Goal: Navigation & Orientation: Find specific page/section

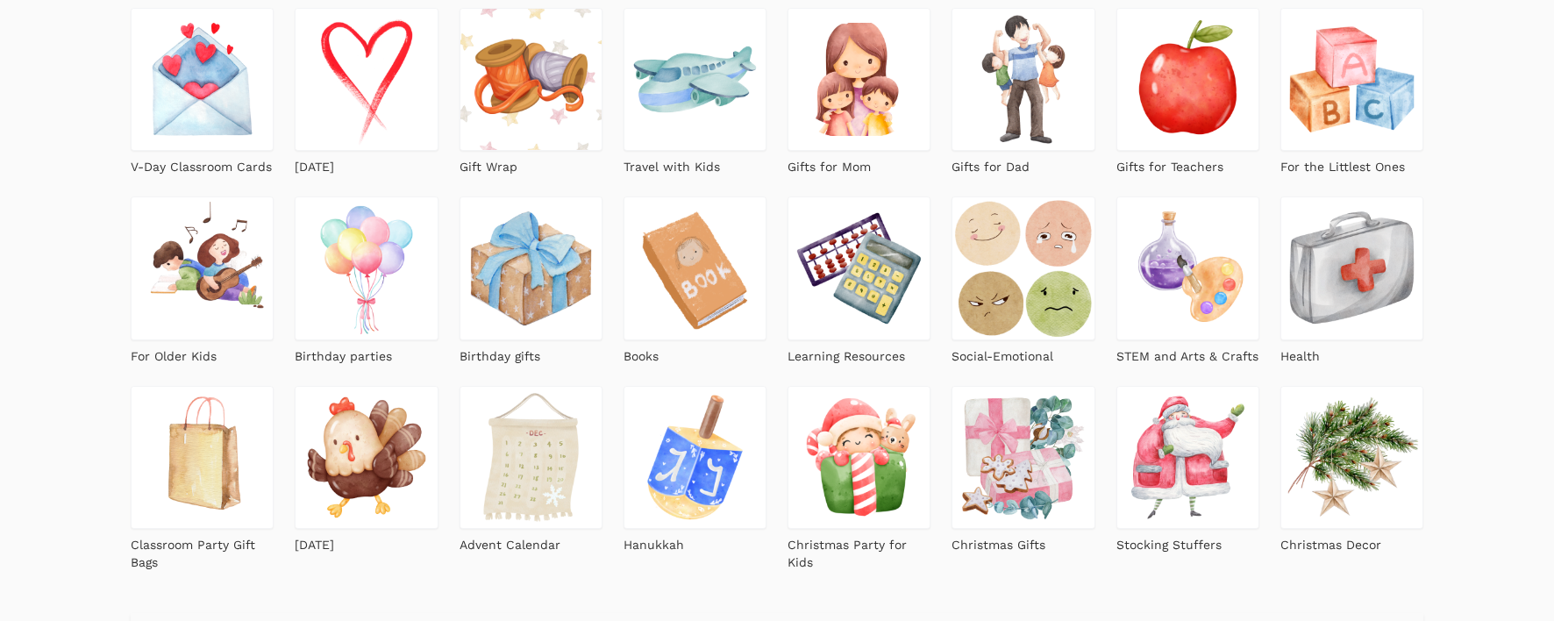
scroll to position [438, 0]
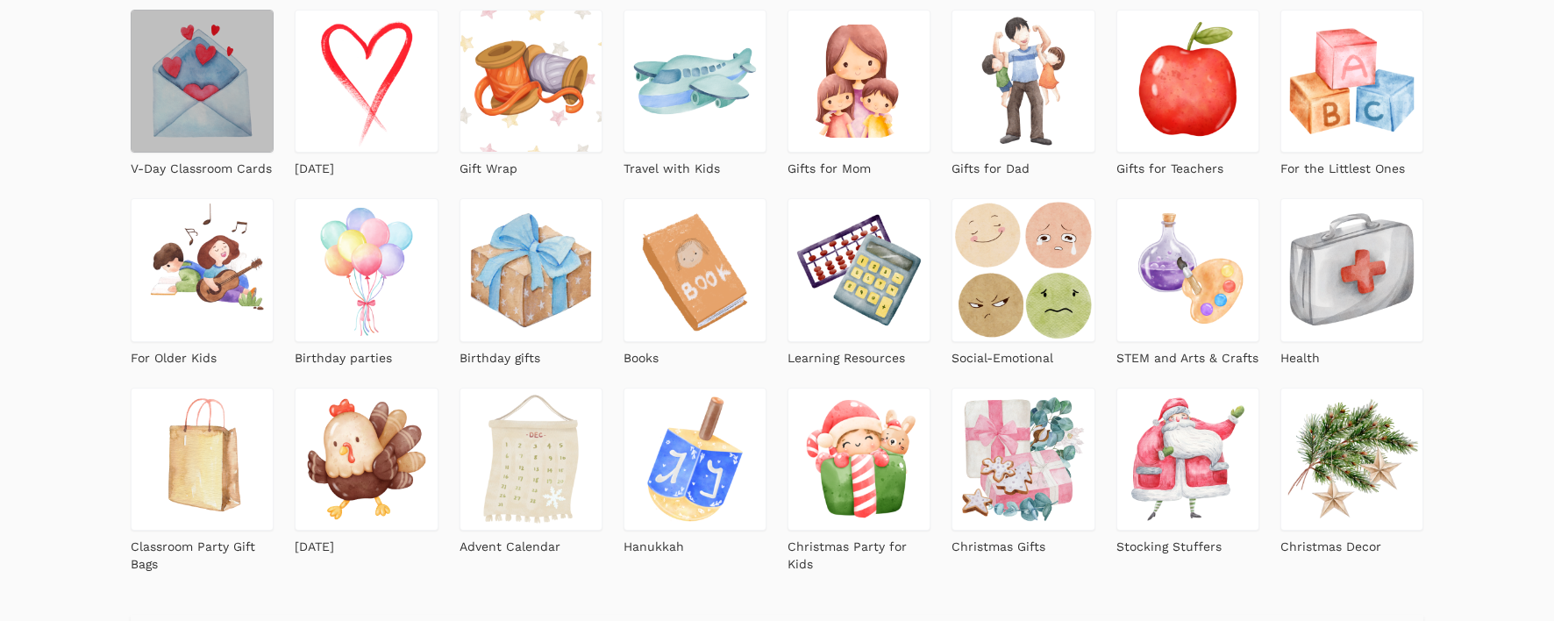
click at [224, 117] on img at bounding box center [202, 81] width 143 height 143
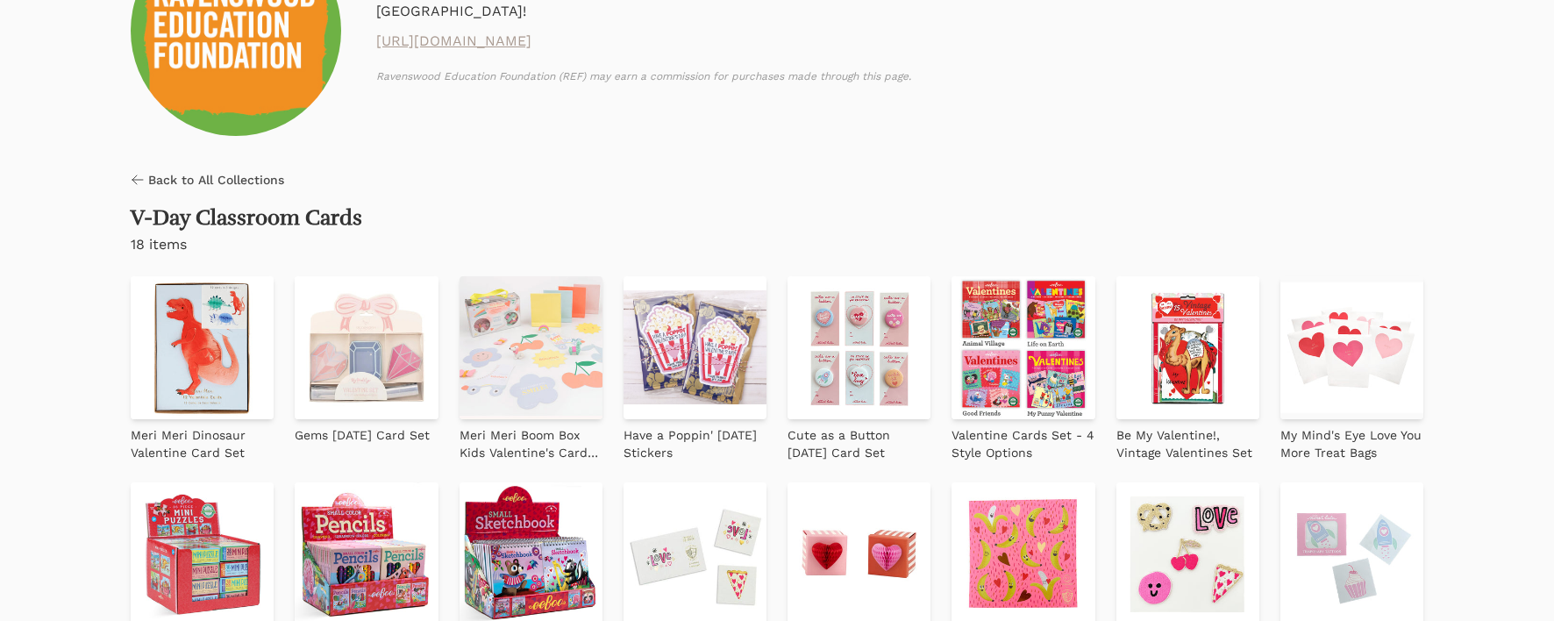
scroll to position [263, 0]
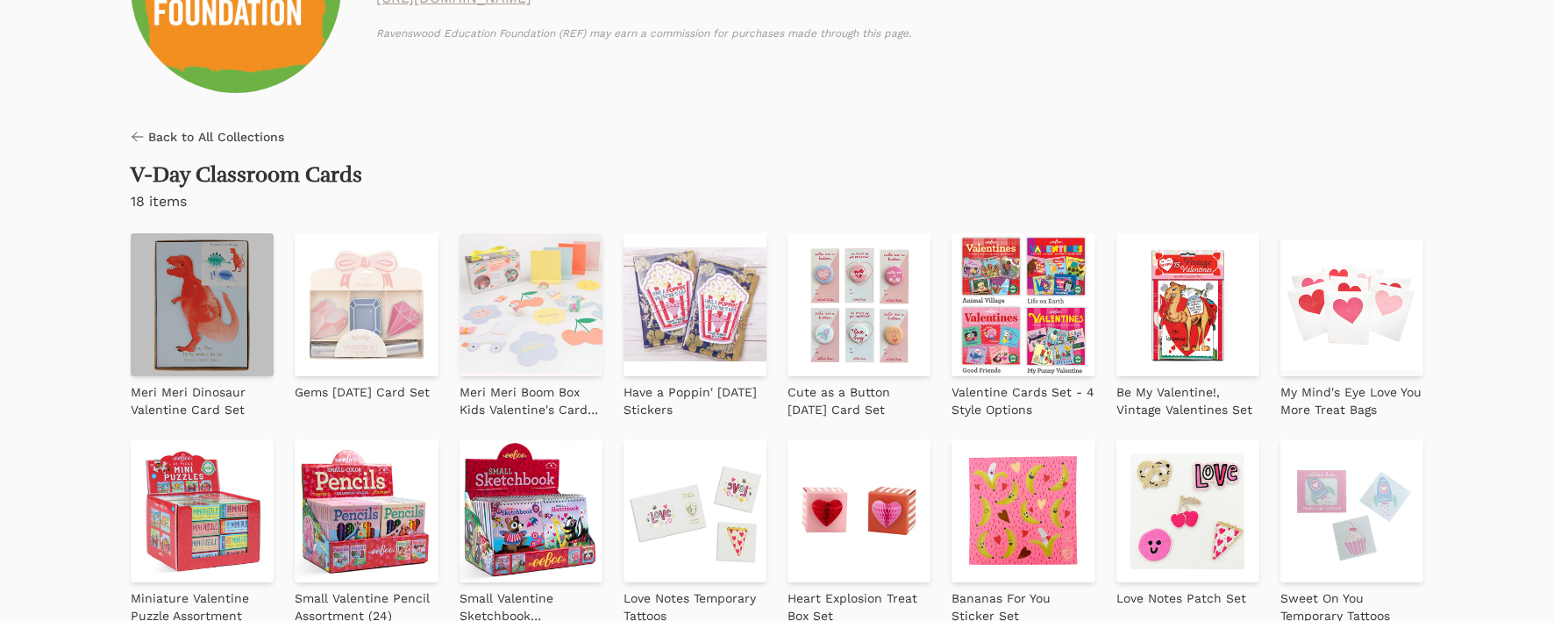
click at [216, 355] on img at bounding box center [202, 304] width 143 height 143
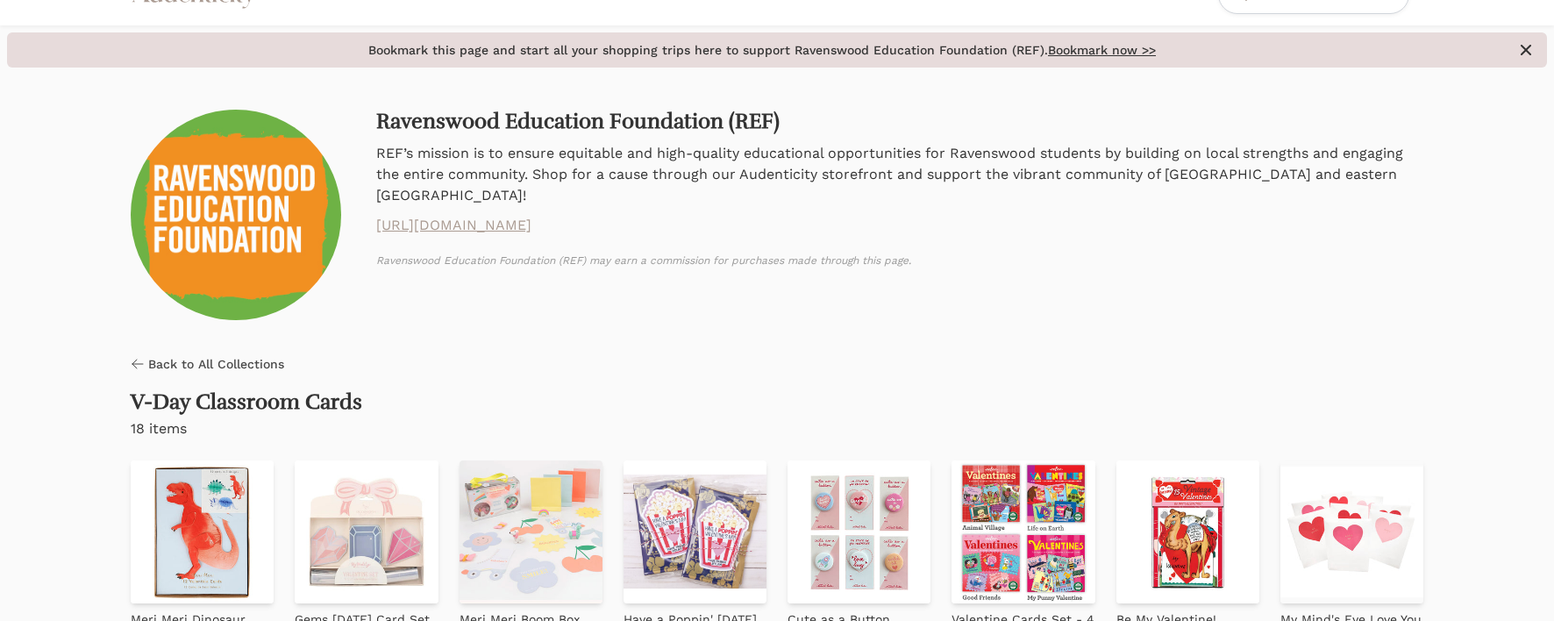
scroll to position [0, 0]
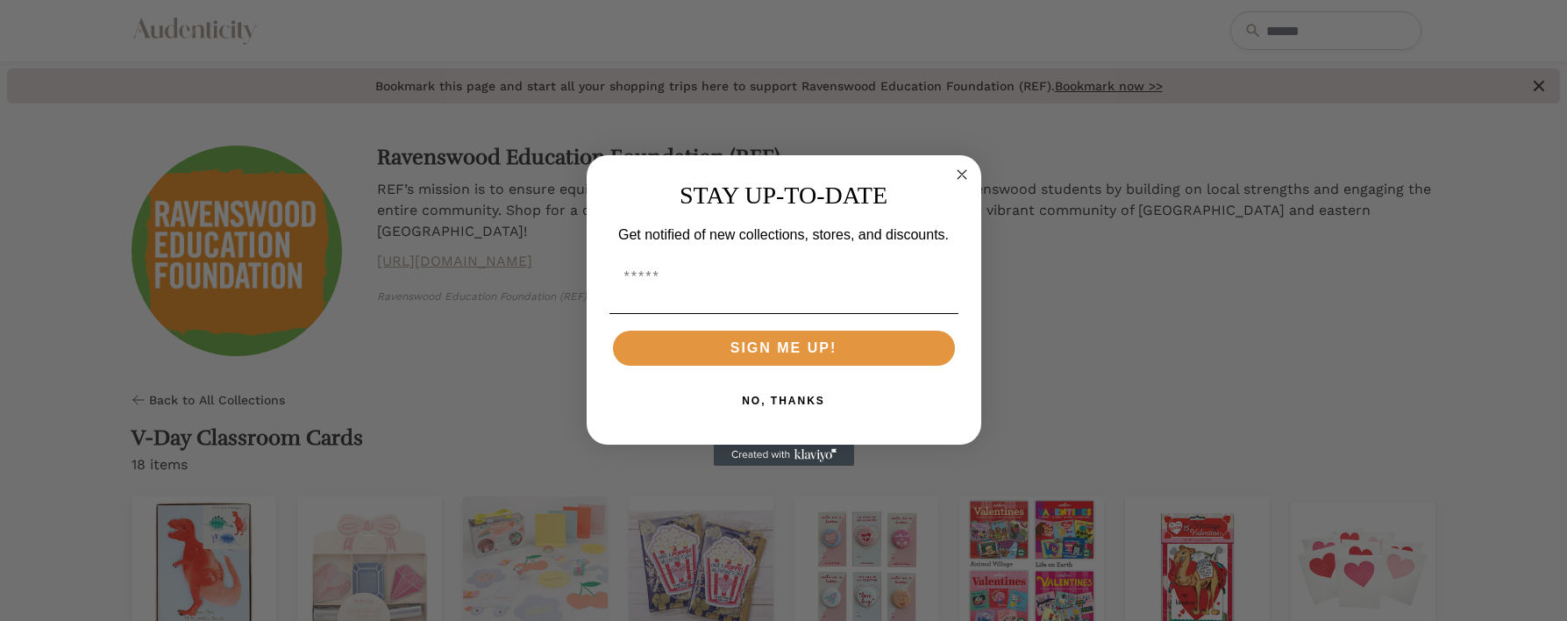
click at [964, 171] on circle "Close dialog" at bounding box center [961, 174] width 20 height 20
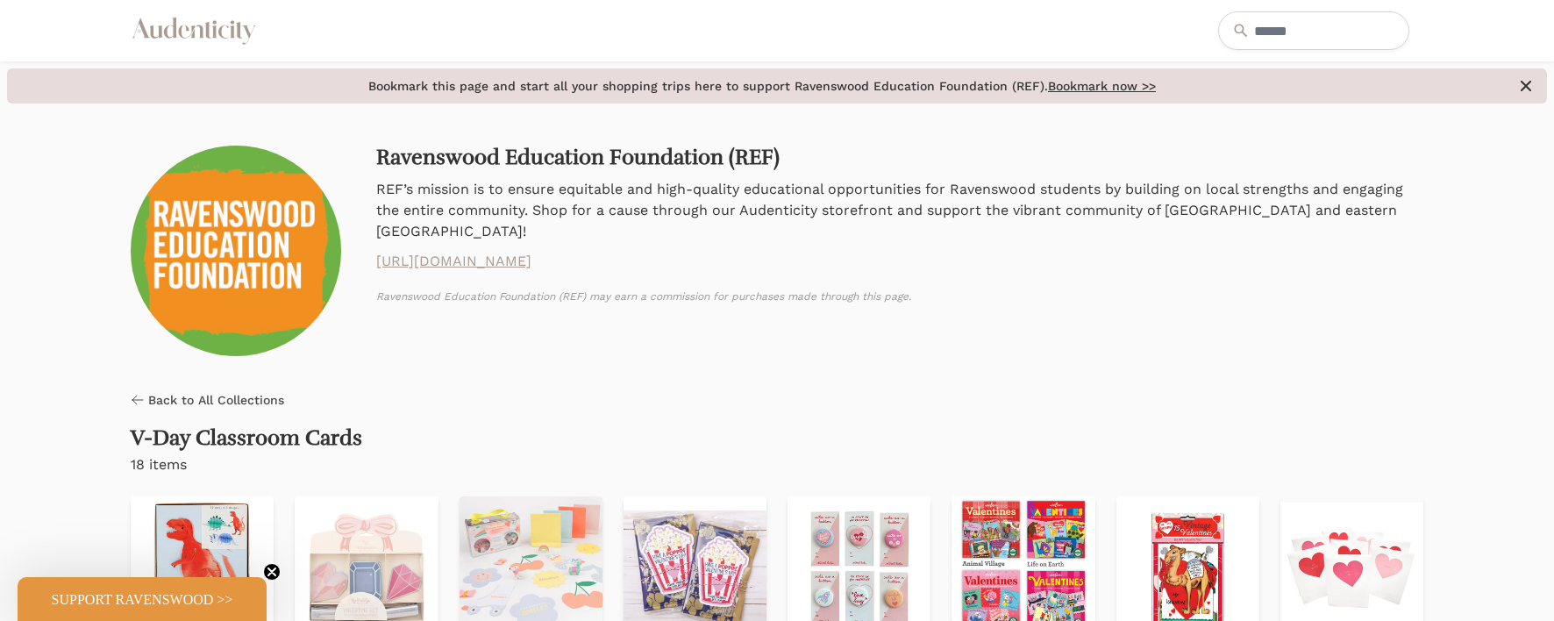
click at [221, 41] on icon "Audenticity Logo" at bounding box center [194, 31] width 126 height 32
click at [237, 397] on span "Back to All Collections" at bounding box center [216, 400] width 136 height 18
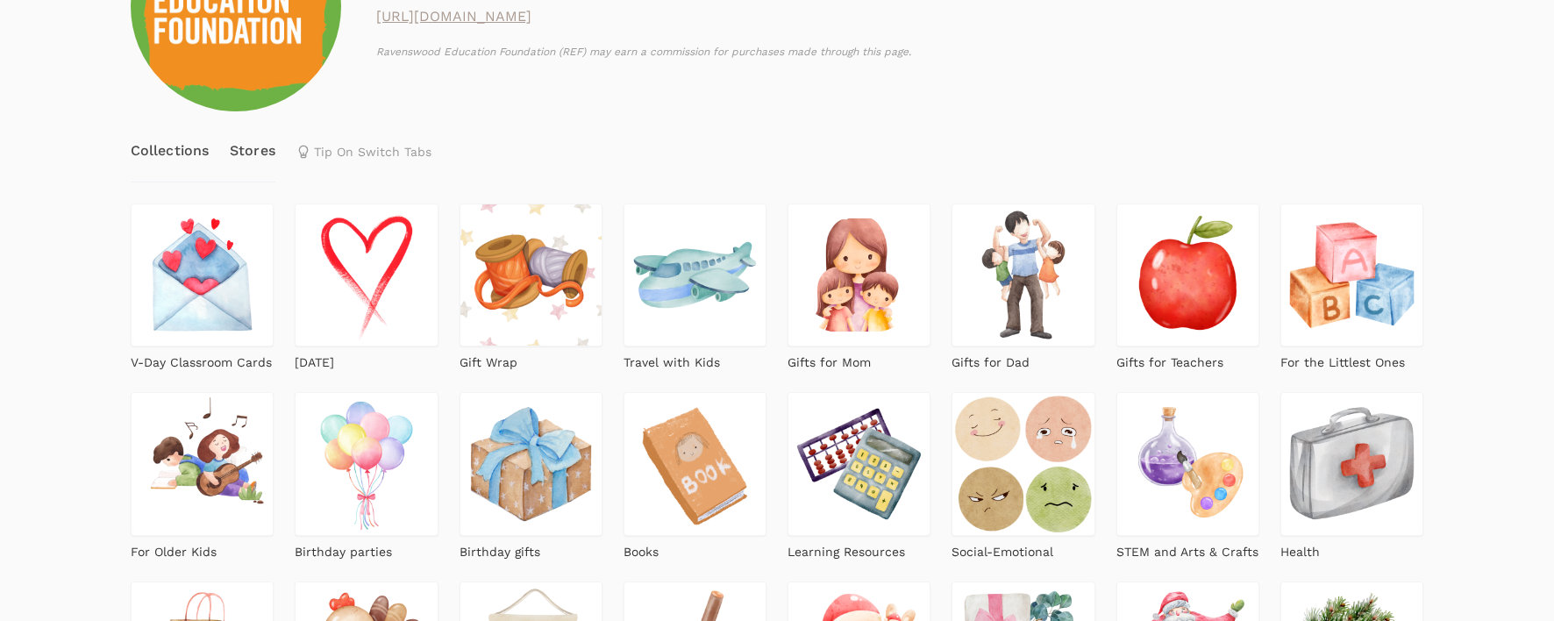
scroll to position [263, 0]
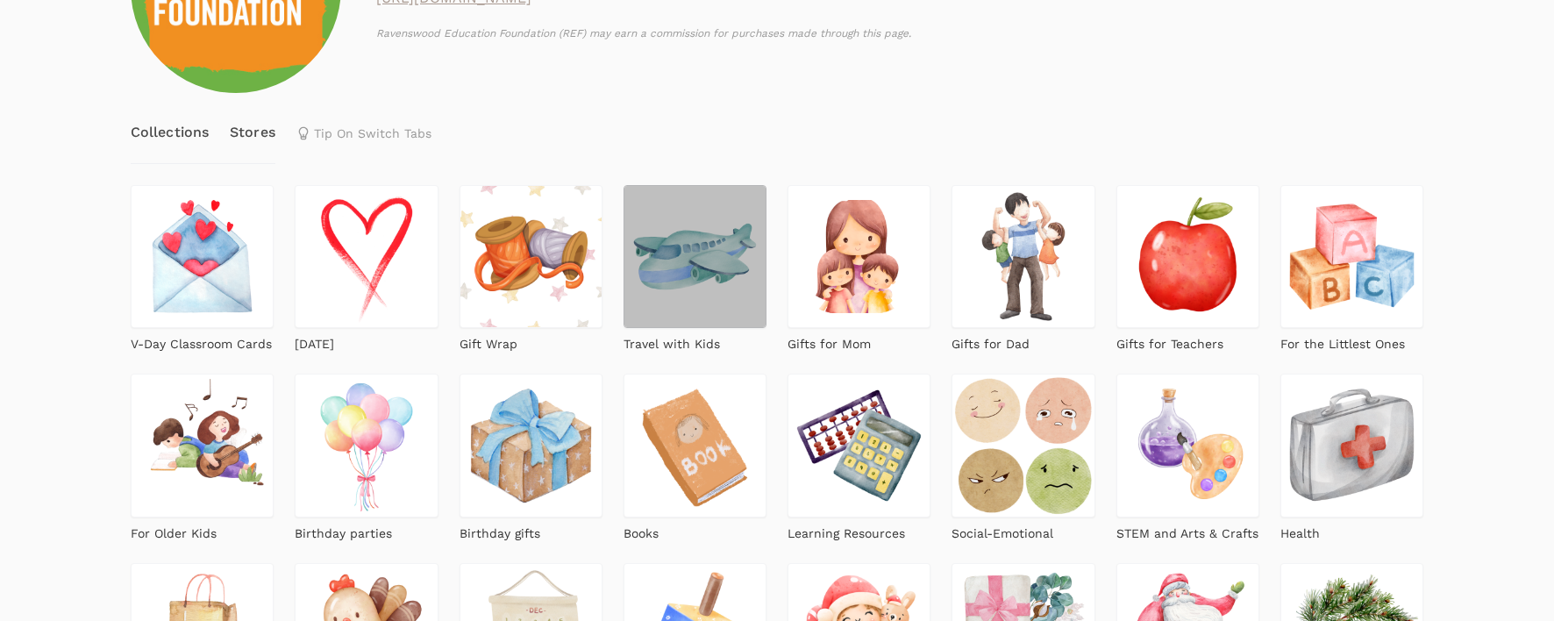
click at [703, 318] on img at bounding box center [694, 256] width 143 height 143
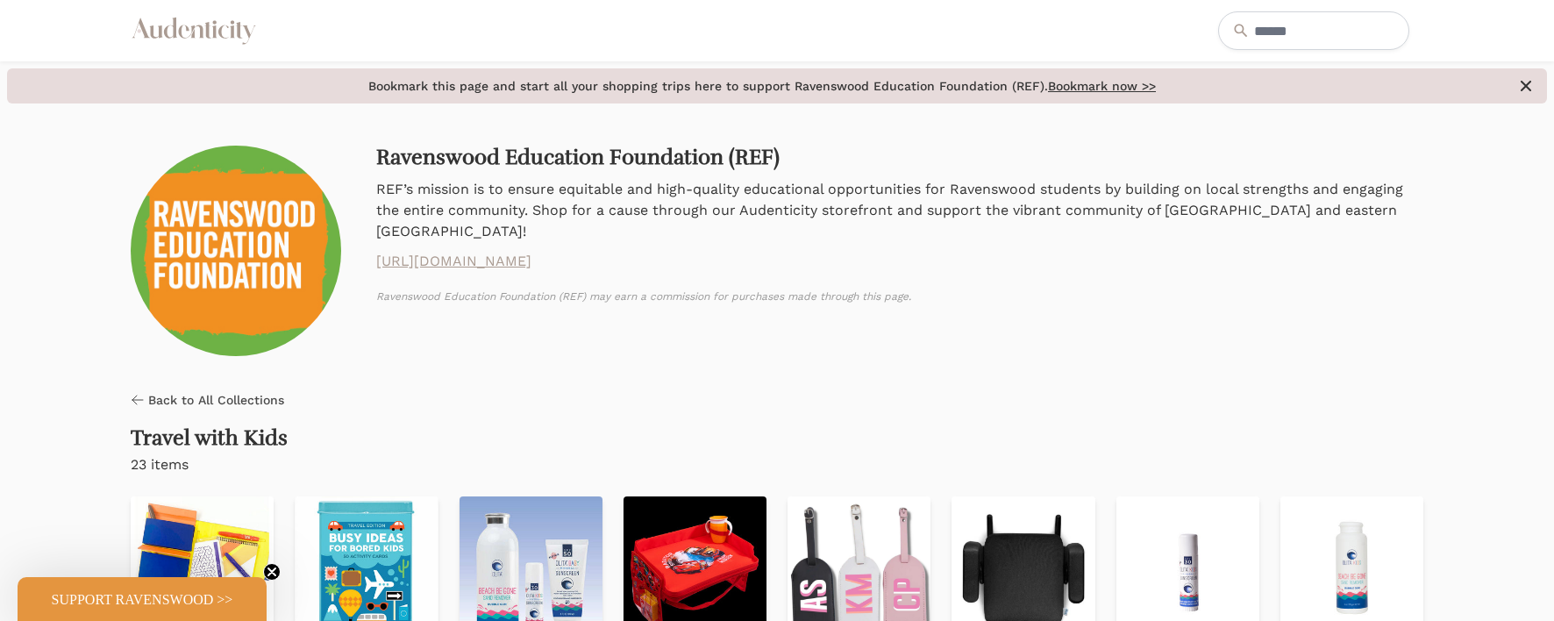
click at [187, 28] on icon at bounding box center [190, 31] width 25 height 13
